Goal: Information Seeking & Learning: Learn about a topic

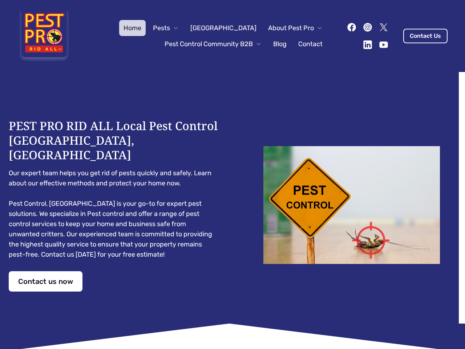
click at [232, 174] on div "PEST PRO RID ALL Local Pest Control [GEOGRAPHIC_DATA], [GEOGRAPHIC_DATA] Our ex…" at bounding box center [232, 204] width 447 height 173
click at [170, 28] on span "Pests" at bounding box center [161, 28] width 17 height 10
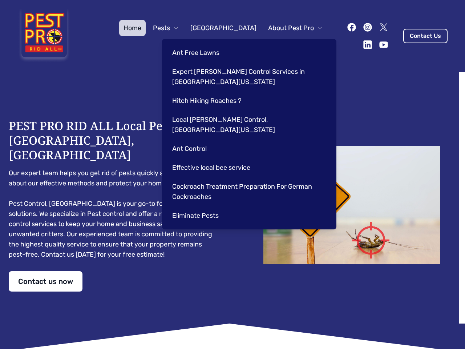
click at [288, 28] on span "About Pest Pro" at bounding box center [291, 28] width 46 height 10
click at [206, 44] on div "Ant Free Lawns Expert [PERSON_NAME] Control Services in [GEOGRAPHIC_DATA] [US_S…" at bounding box center [249, 134] width 174 height 190
